Goal: Task Accomplishment & Management: Manage account settings

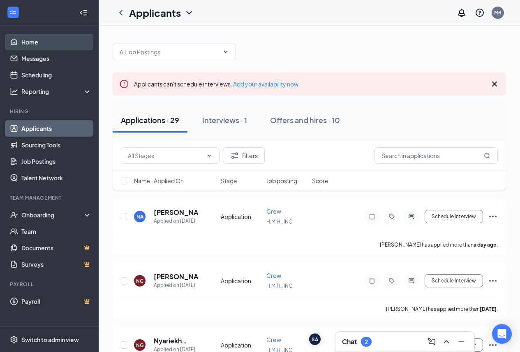
click at [40, 42] on link "Home" at bounding box center [56, 42] width 70 height 16
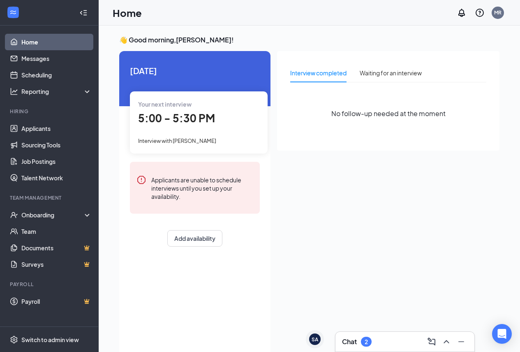
click at [168, 123] on span "5:00 - 5:30 PM" at bounding box center [176, 118] width 77 height 14
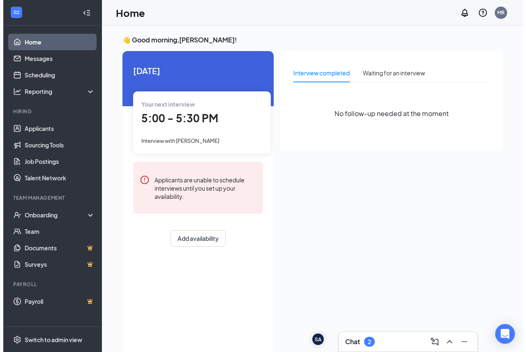
scroll to position [3, 0]
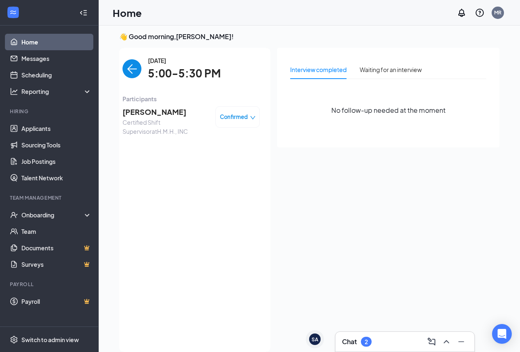
click at [154, 111] on span "[PERSON_NAME]" at bounding box center [166, 112] width 86 height 12
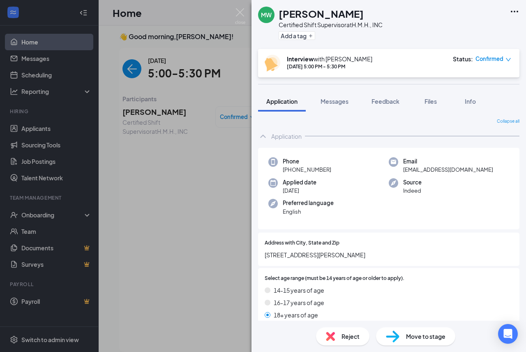
click at [146, 173] on div "[PERSON_NAME] Certified Shift Supervisor at H.M.H., INC Add a tag Interview wit…" at bounding box center [263, 176] width 526 height 352
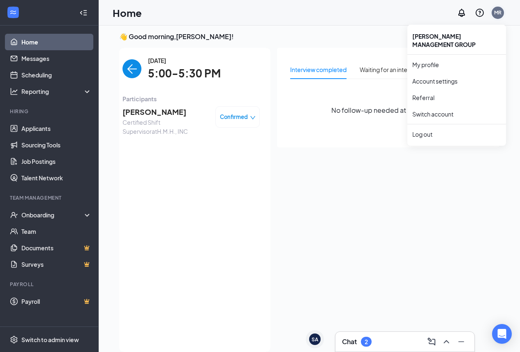
click at [499, 14] on div "MR" at bounding box center [497, 12] width 7 height 7
click at [424, 134] on div "Log out" at bounding box center [457, 134] width 89 height 8
